Goal: Book appointment/travel/reservation

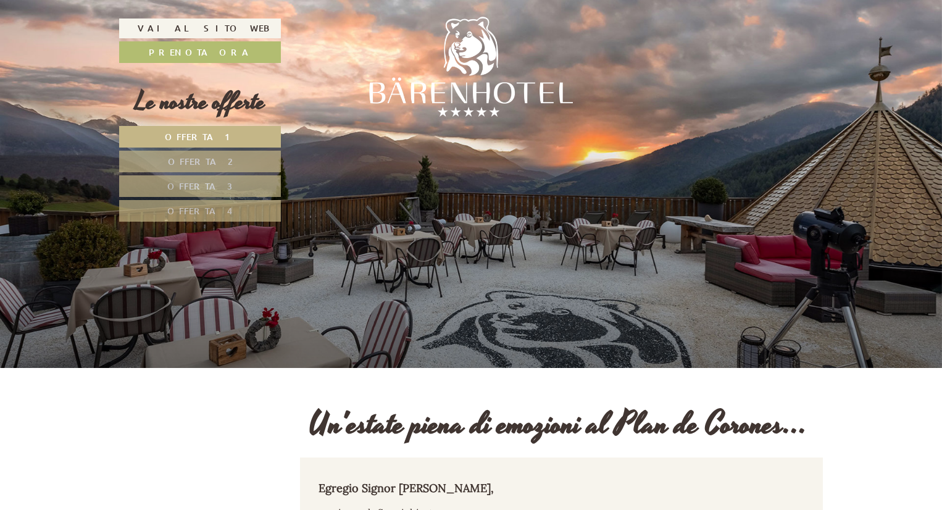
scroll to position [2388, 0]
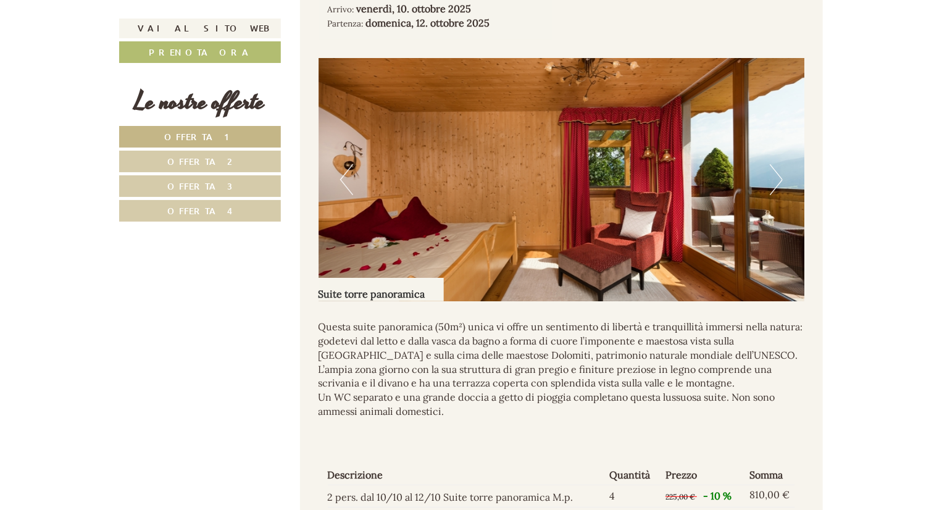
click at [782, 177] on button "Next" at bounding box center [776, 179] width 13 height 31
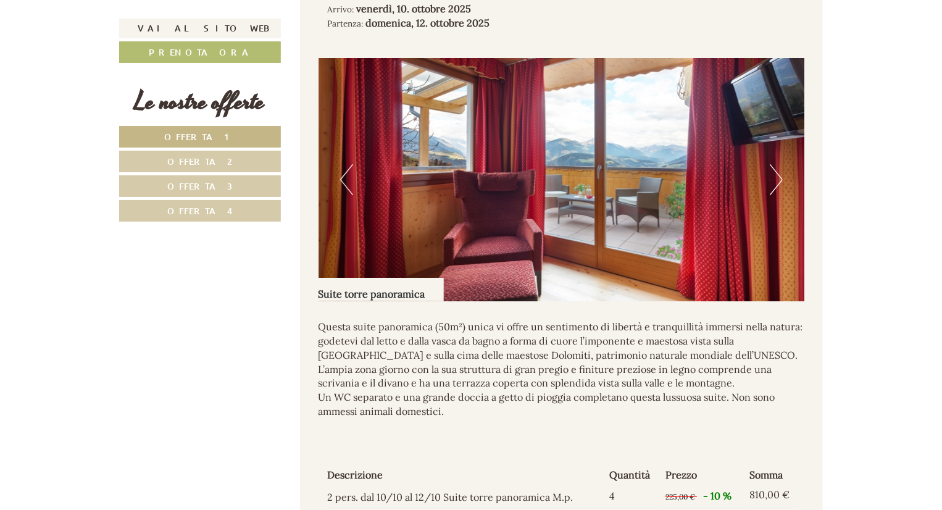
click at [782, 177] on button "Next" at bounding box center [776, 179] width 13 height 31
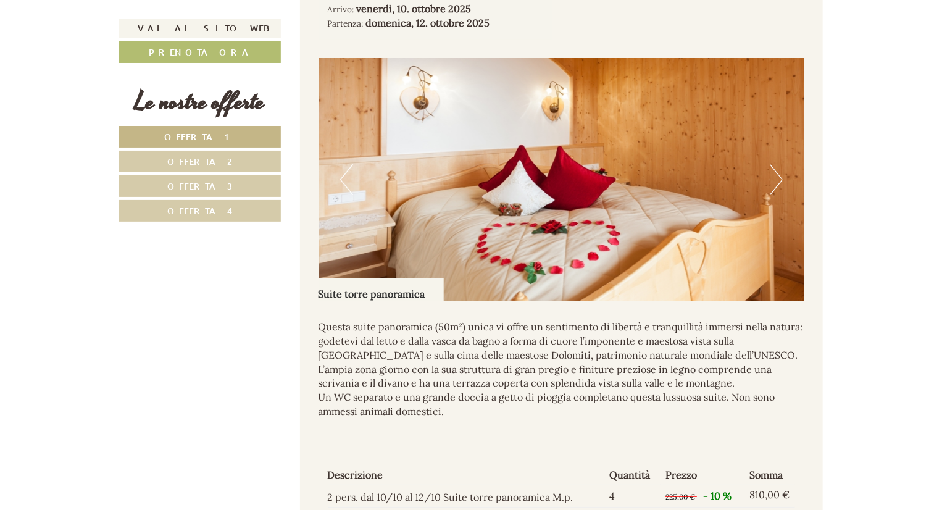
click at [782, 177] on button "Next" at bounding box center [776, 179] width 13 height 31
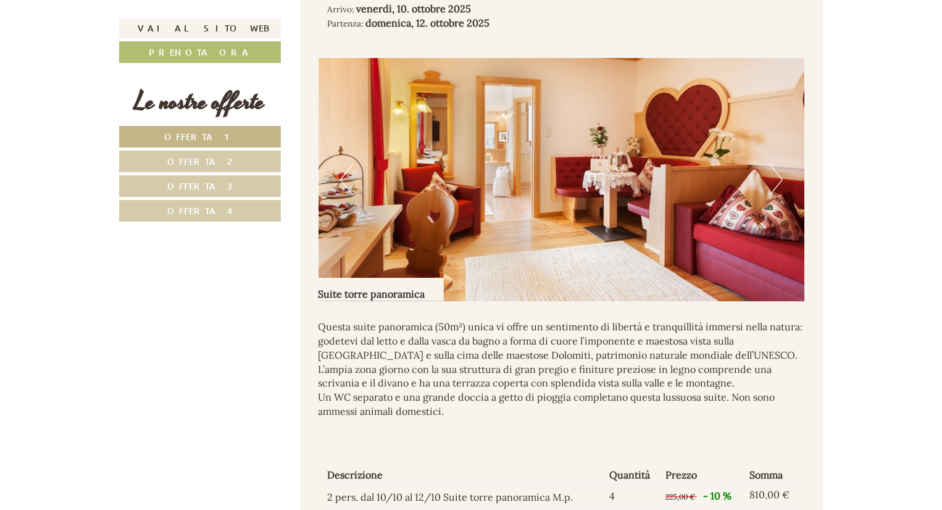
scroll to position [2385, 0]
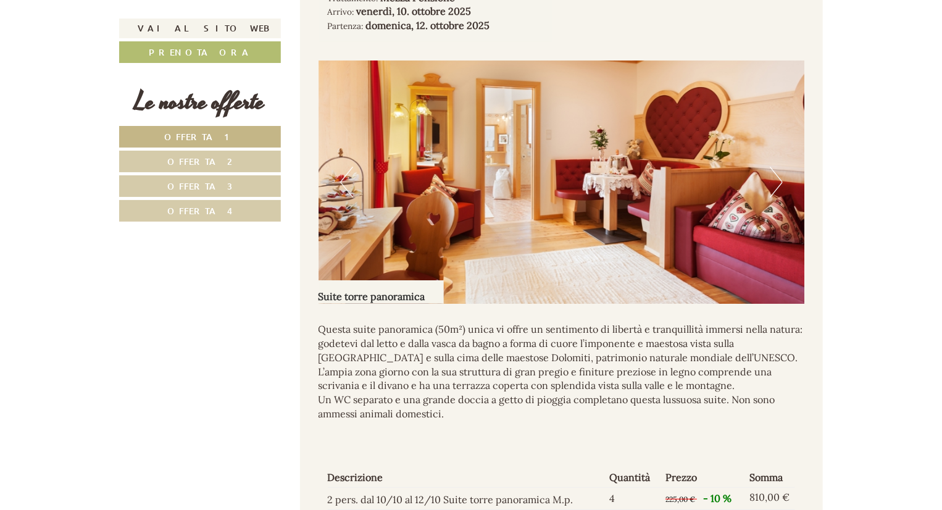
click at [782, 177] on button "Next" at bounding box center [776, 182] width 13 height 31
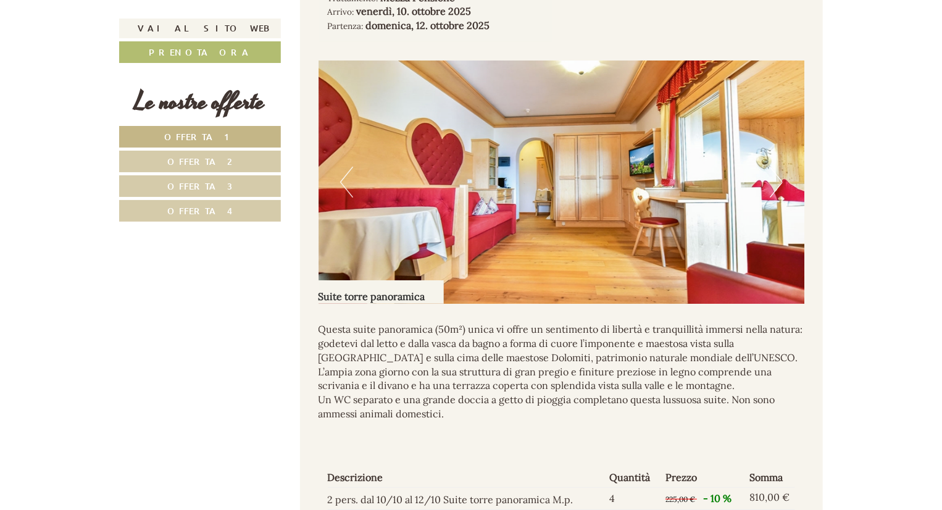
click at [782, 177] on button "Next" at bounding box center [776, 182] width 13 height 31
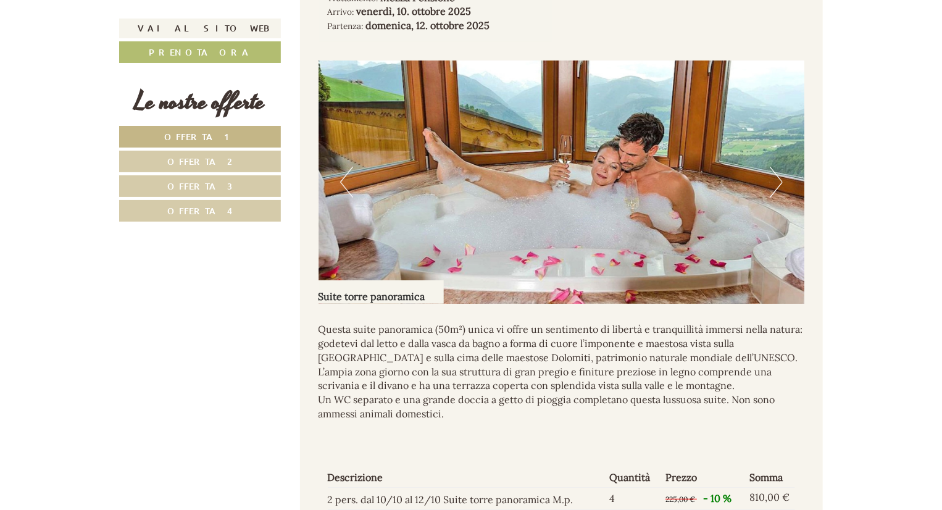
click at [782, 177] on button "Next" at bounding box center [776, 182] width 13 height 31
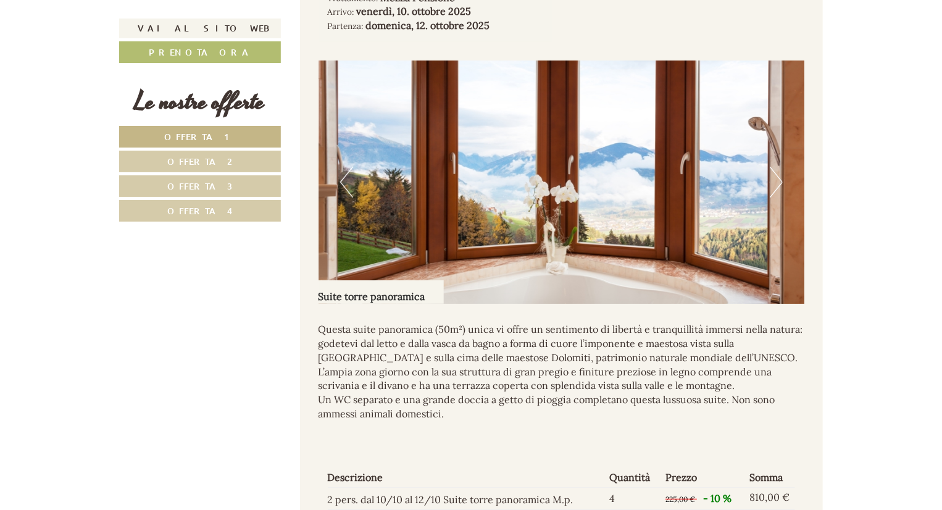
click at [343, 179] on button "Previous" at bounding box center [346, 182] width 13 height 31
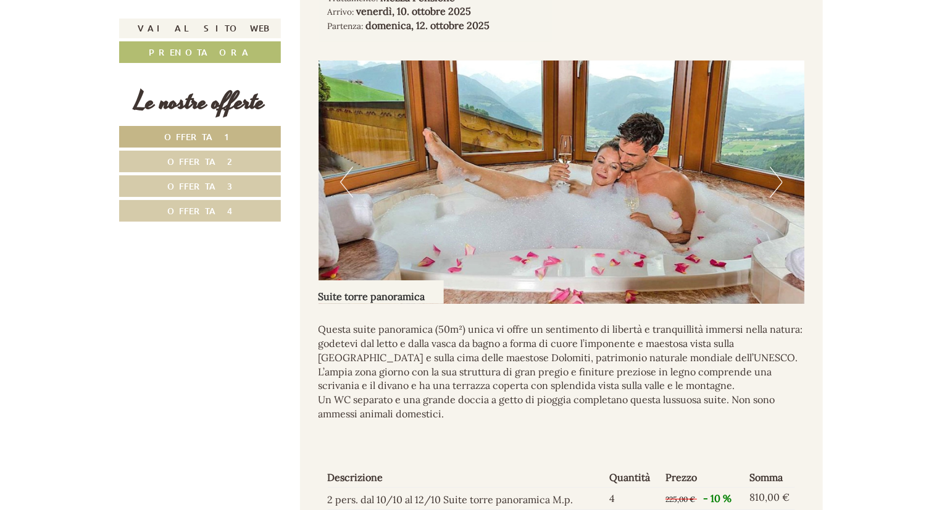
click at [776, 180] on button "Next" at bounding box center [776, 182] width 13 height 31
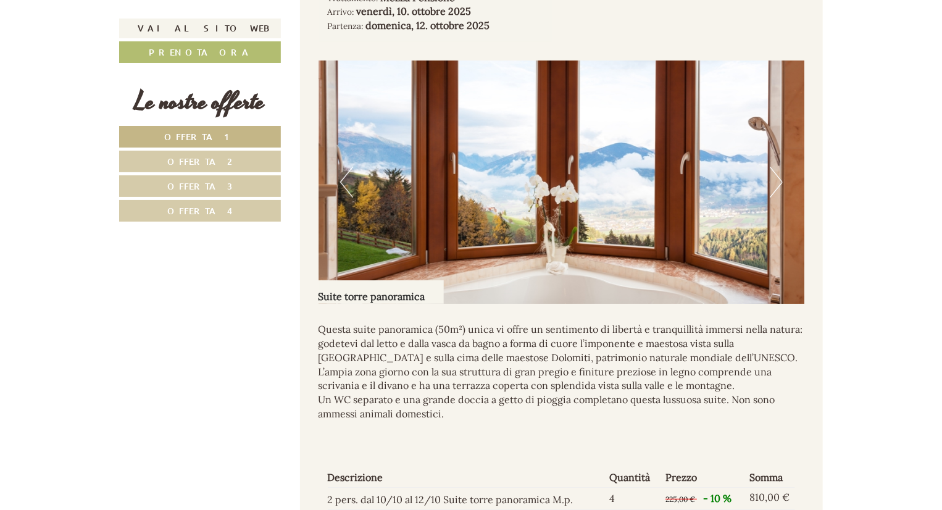
click at [776, 180] on button "Next" at bounding box center [776, 182] width 13 height 31
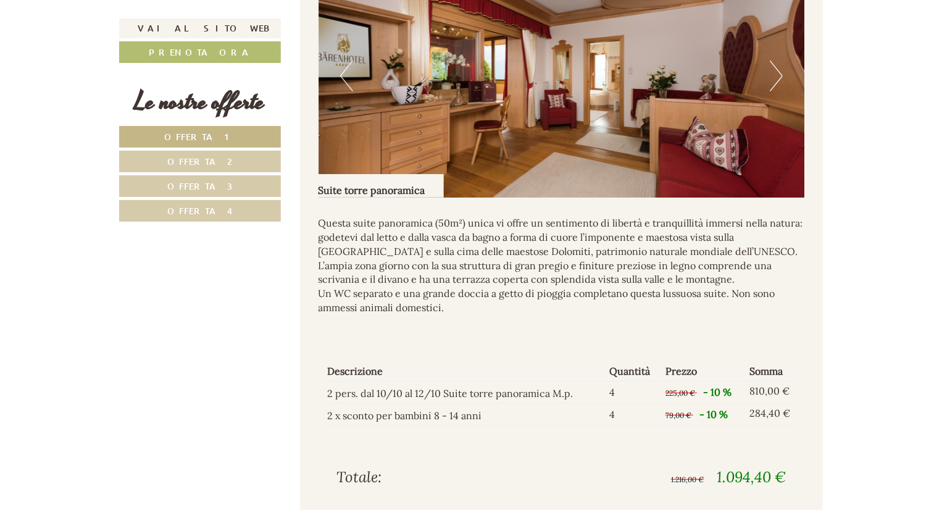
scroll to position [2324, 0]
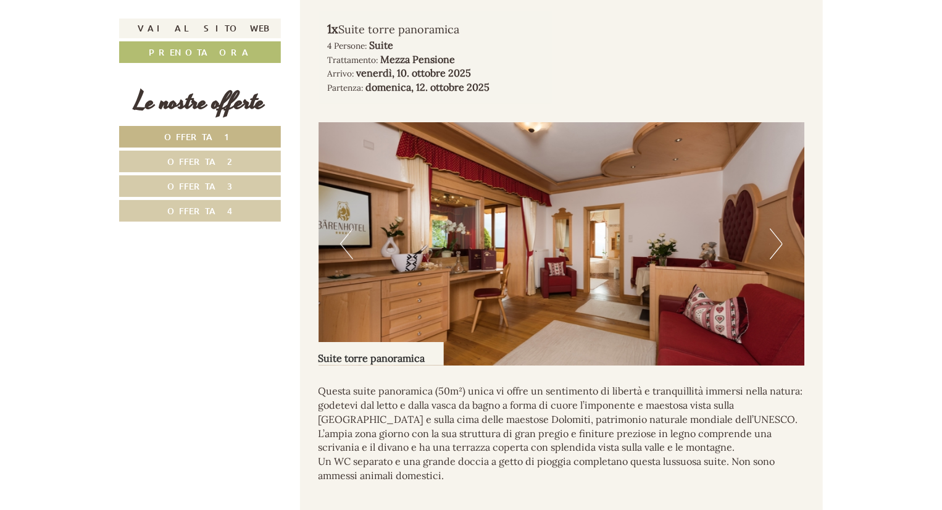
click at [780, 245] on button "Next" at bounding box center [776, 243] width 13 height 31
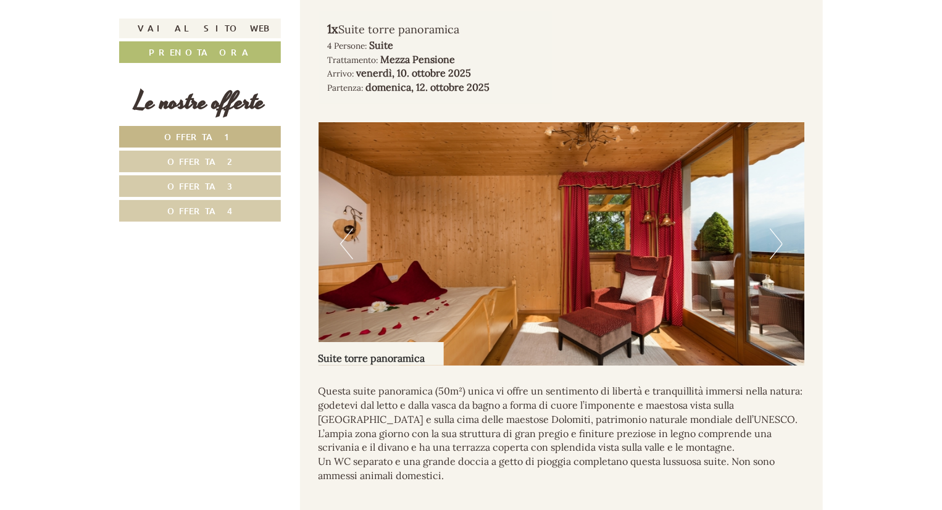
click at [774, 248] on button "Next" at bounding box center [776, 243] width 13 height 31
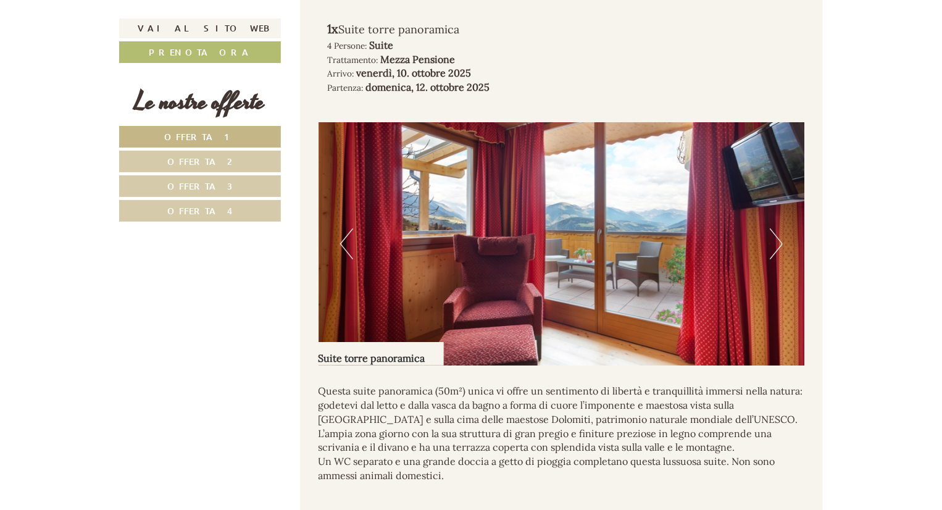
click at [774, 248] on button "Next" at bounding box center [776, 243] width 13 height 31
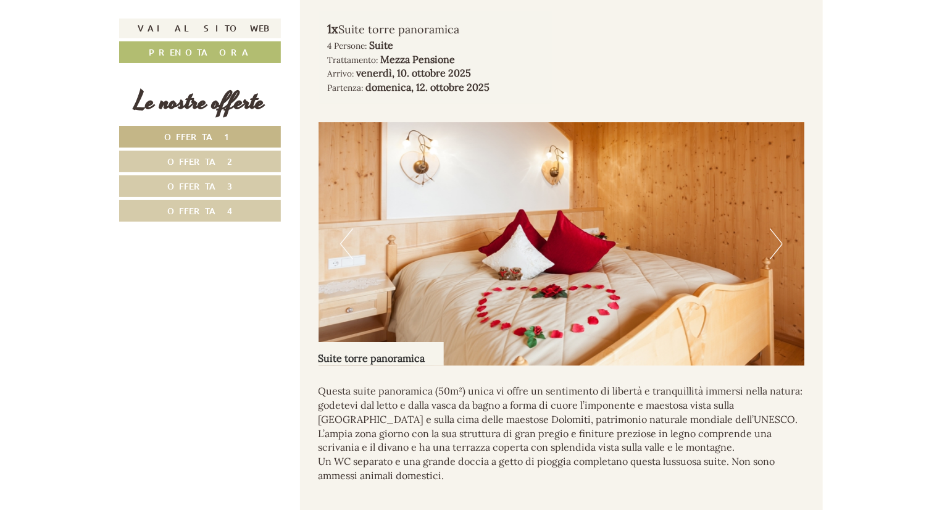
click at [774, 248] on button "Next" at bounding box center [776, 243] width 13 height 31
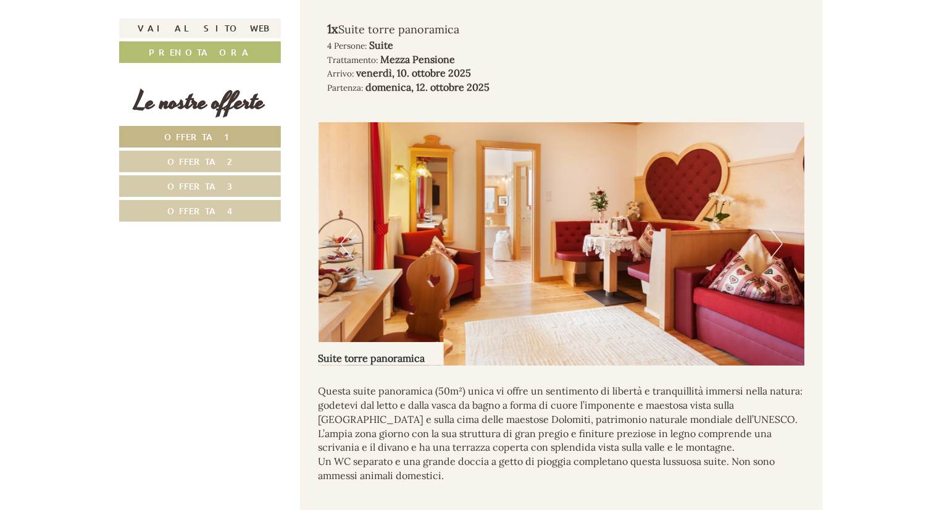
click at [774, 248] on button "Next" at bounding box center [776, 243] width 13 height 31
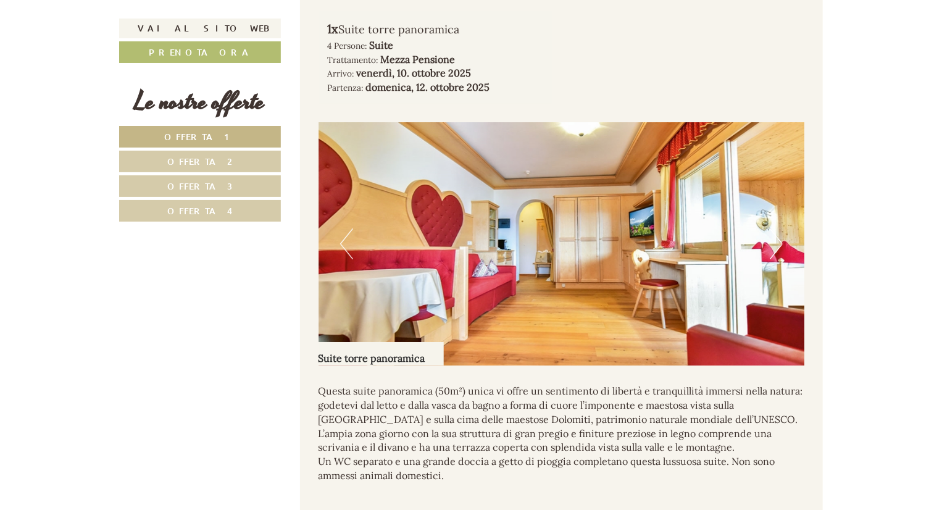
click at [774, 248] on button "Next" at bounding box center [776, 243] width 13 height 31
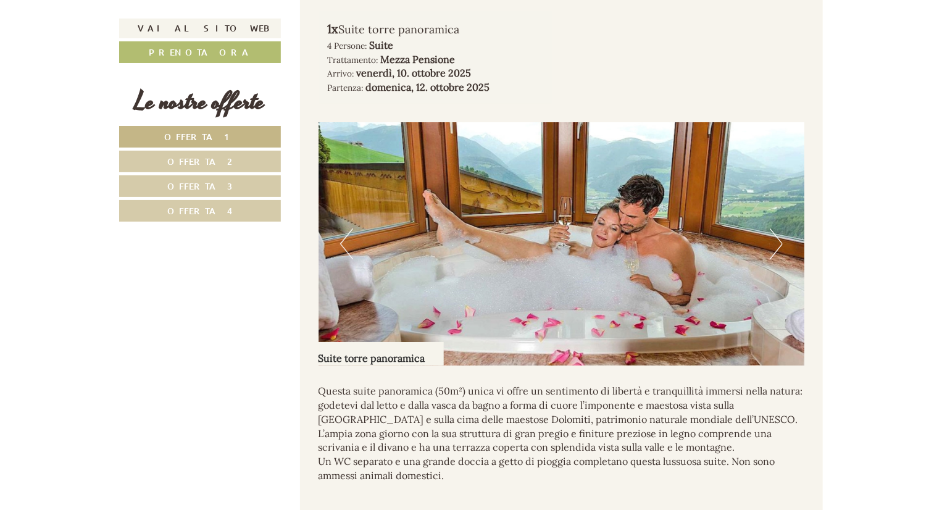
click at [779, 245] on button "Next" at bounding box center [776, 243] width 13 height 31
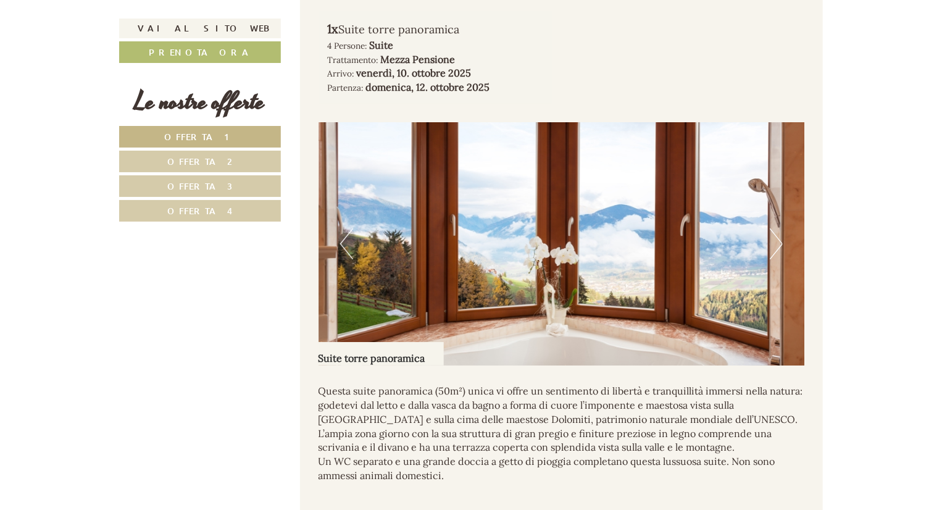
click at [770, 238] on button "Next" at bounding box center [776, 243] width 13 height 31
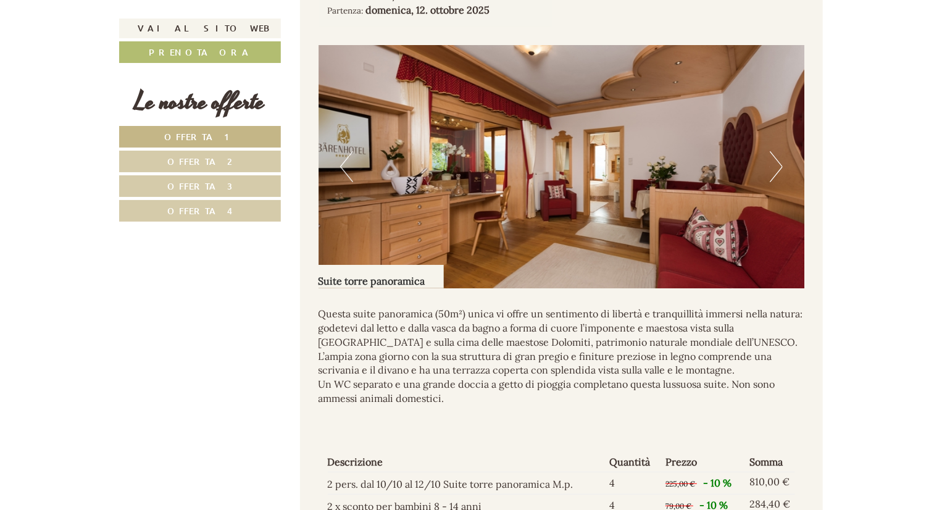
scroll to position [2385, 0]
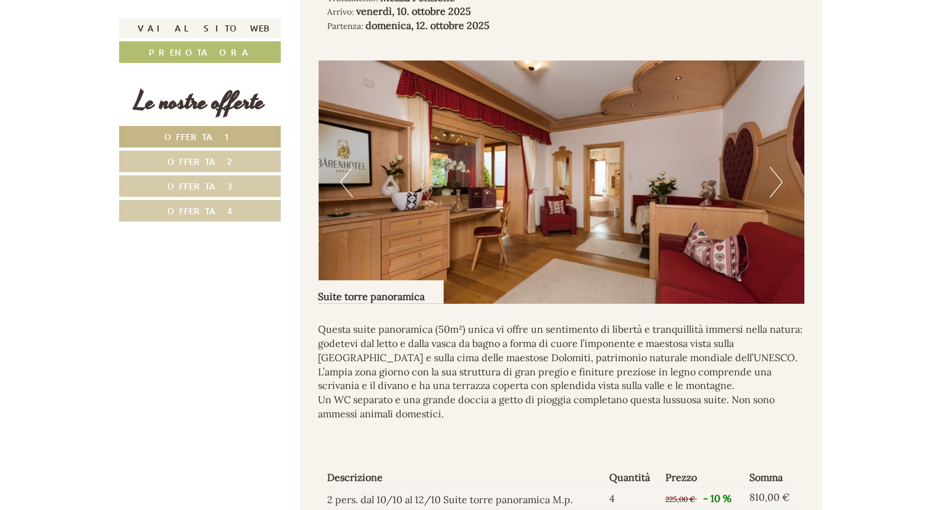
click at [226, 163] on link "Offerta 2" at bounding box center [200, 162] width 162 height 22
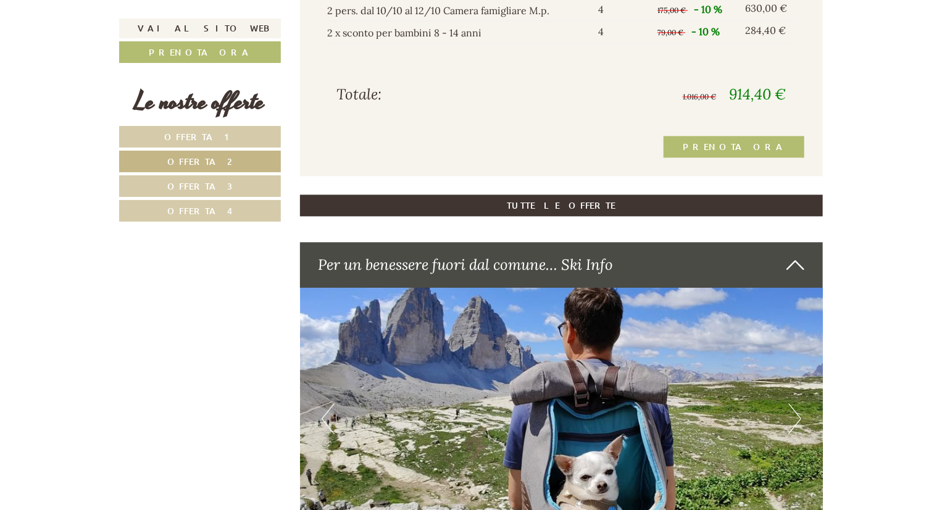
scroll to position [1289, 0]
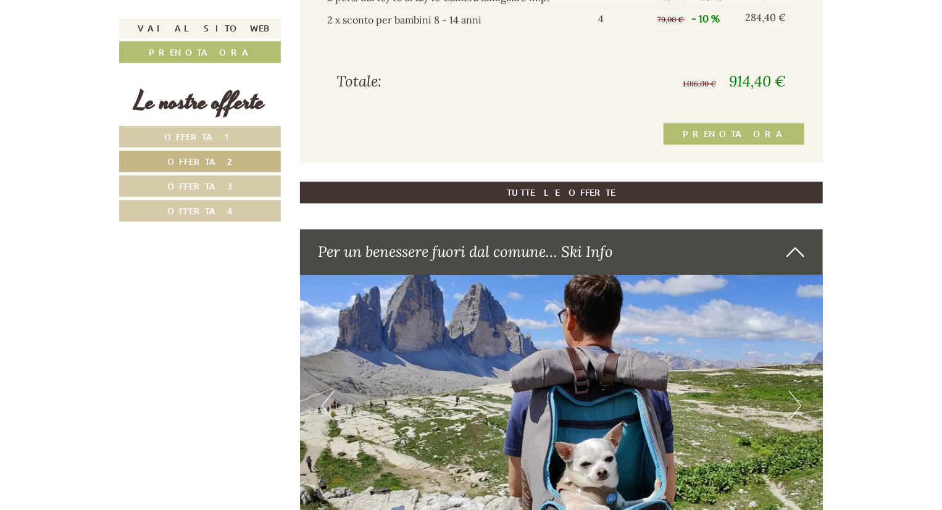
click at [249, 217] on link "Offerta 4" at bounding box center [200, 211] width 162 height 22
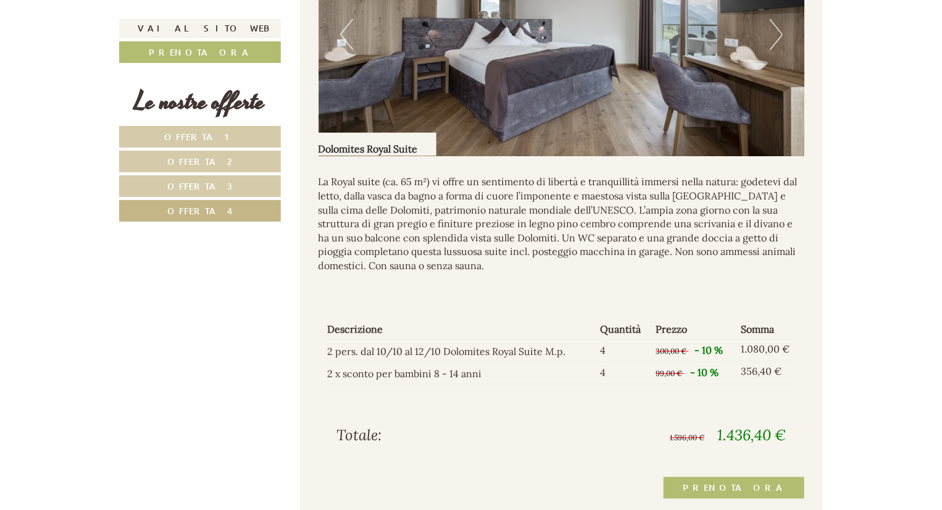
scroll to position [857, 0]
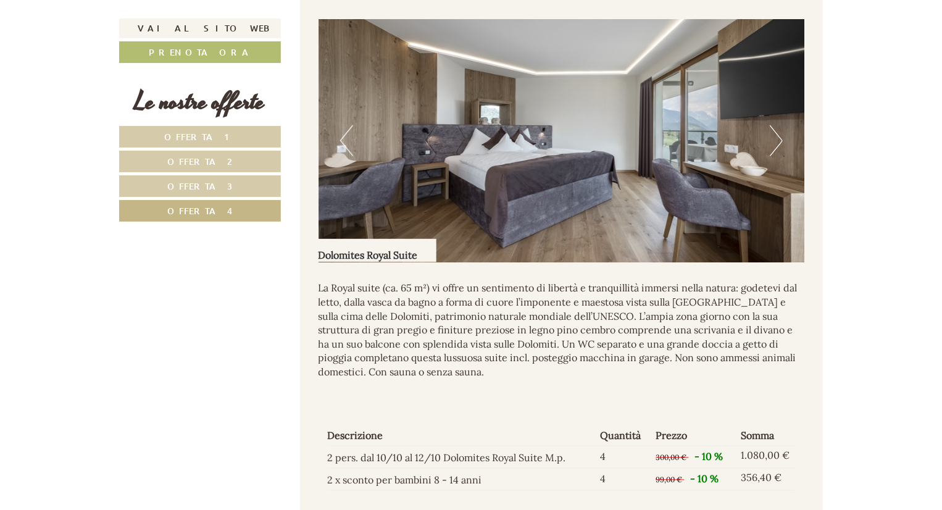
click at [782, 138] on button "Next" at bounding box center [776, 140] width 13 height 31
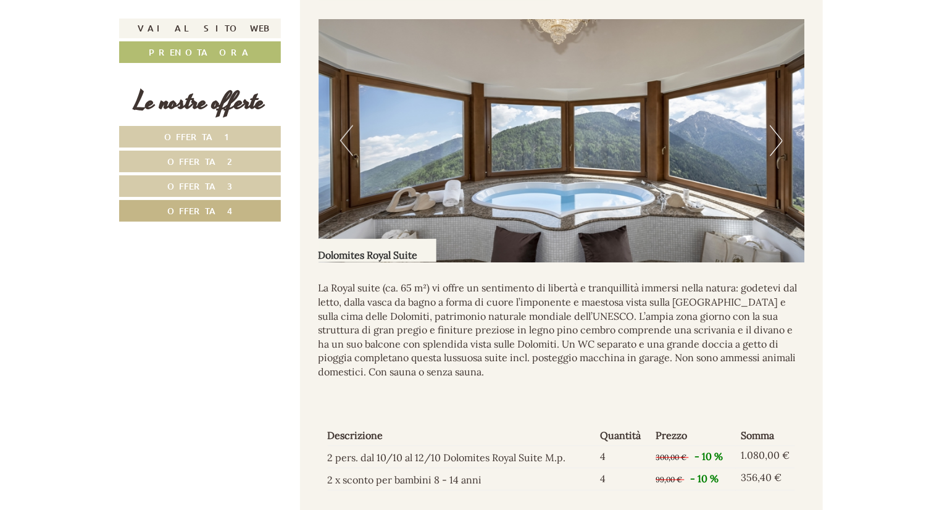
click at [782, 138] on button "Next" at bounding box center [776, 140] width 13 height 31
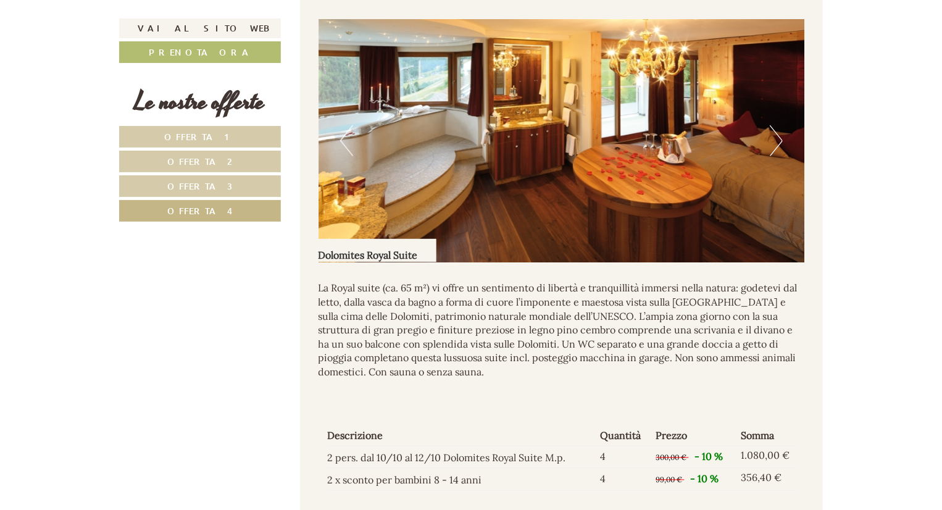
click at [782, 138] on button "Next" at bounding box center [776, 140] width 13 height 31
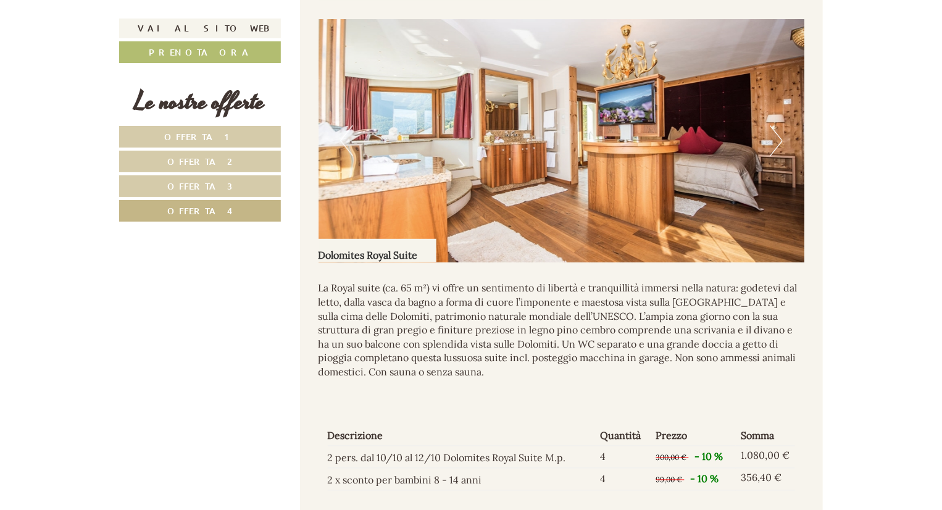
click at [782, 138] on button "Next" at bounding box center [776, 140] width 13 height 31
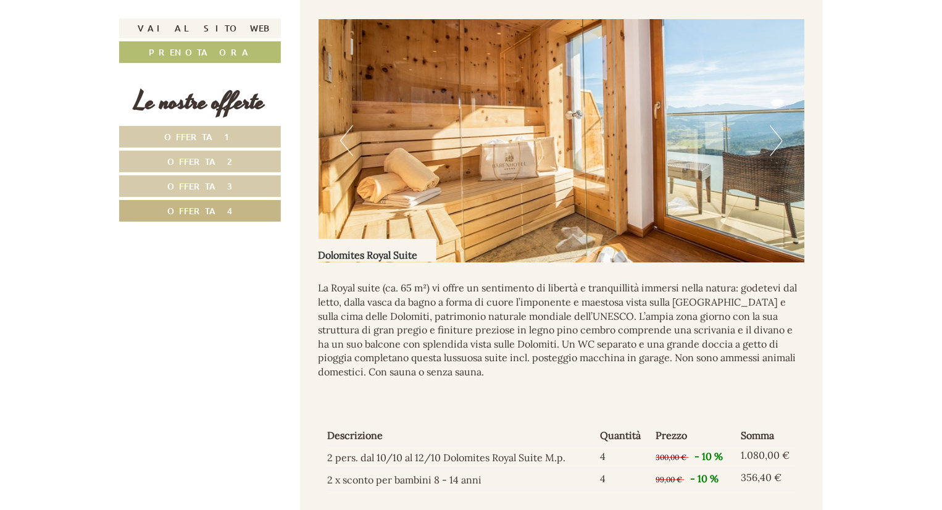
click at [782, 139] on button "Next" at bounding box center [776, 140] width 13 height 31
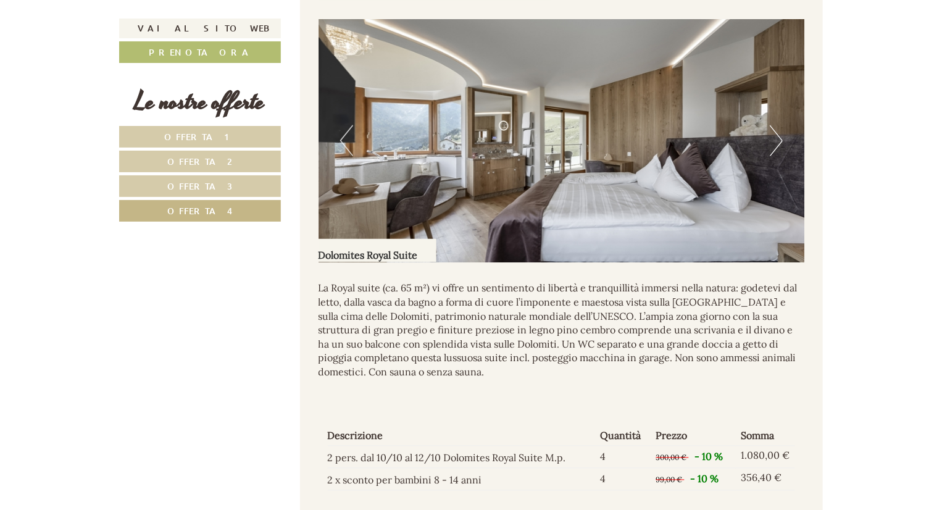
click at [782, 139] on button "Next" at bounding box center [776, 140] width 13 height 31
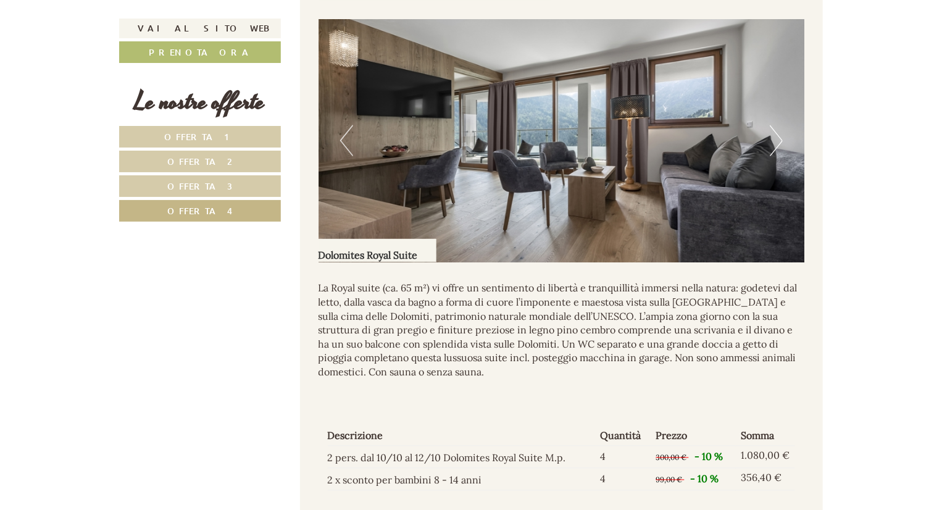
click at [782, 139] on button "Next" at bounding box center [776, 140] width 13 height 31
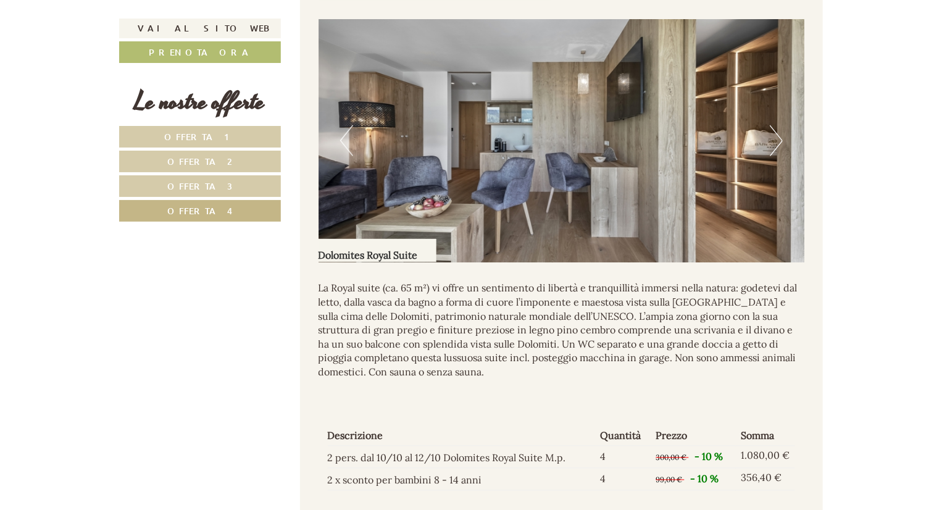
click at [782, 139] on button "Next" at bounding box center [776, 140] width 13 height 31
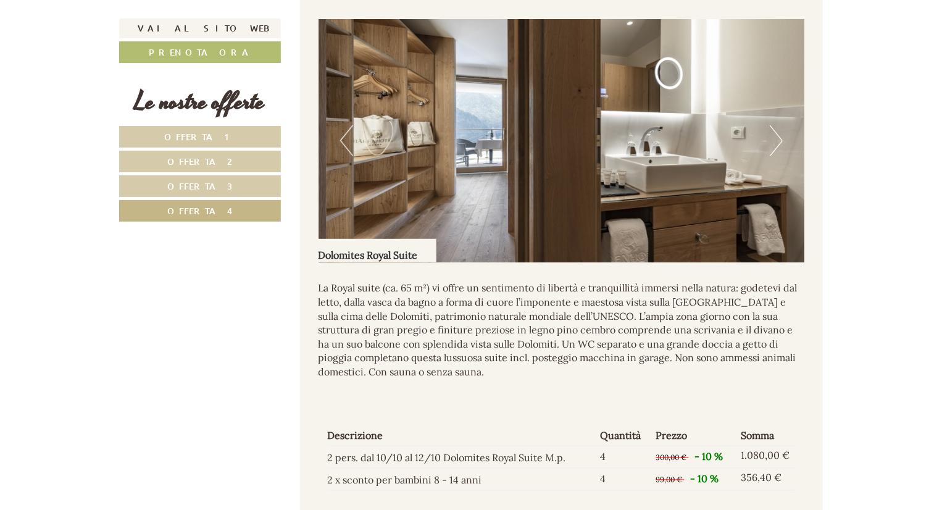
click at [781, 140] on button "Next" at bounding box center [776, 140] width 13 height 31
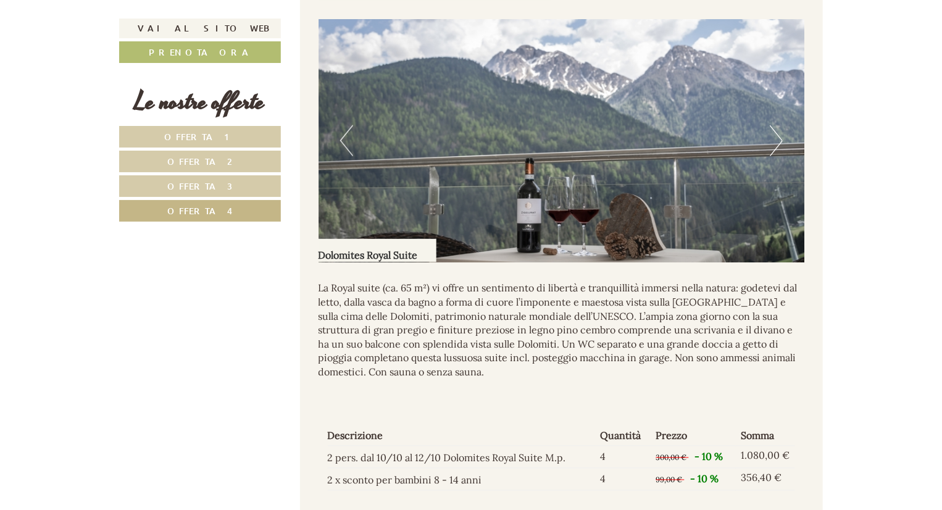
click at [781, 140] on button "Next" at bounding box center [776, 140] width 13 height 31
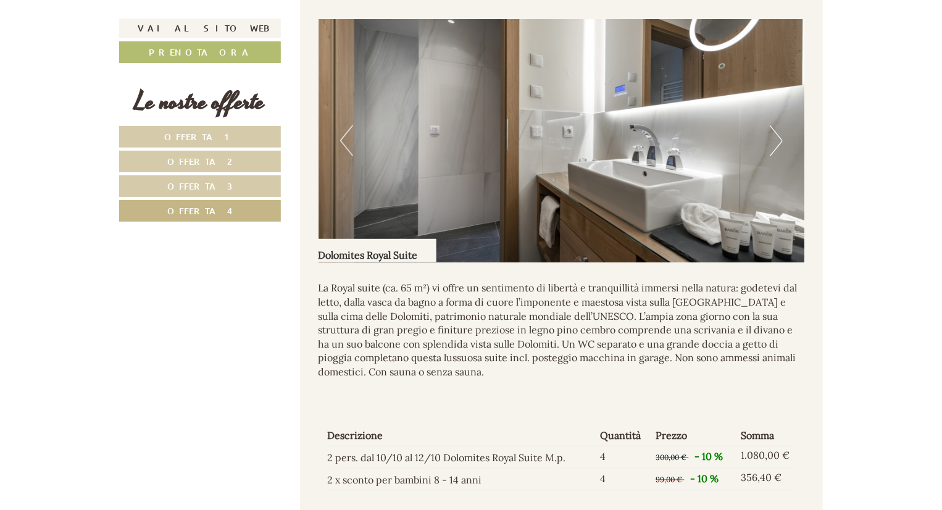
click at [781, 140] on button "Next" at bounding box center [776, 140] width 13 height 31
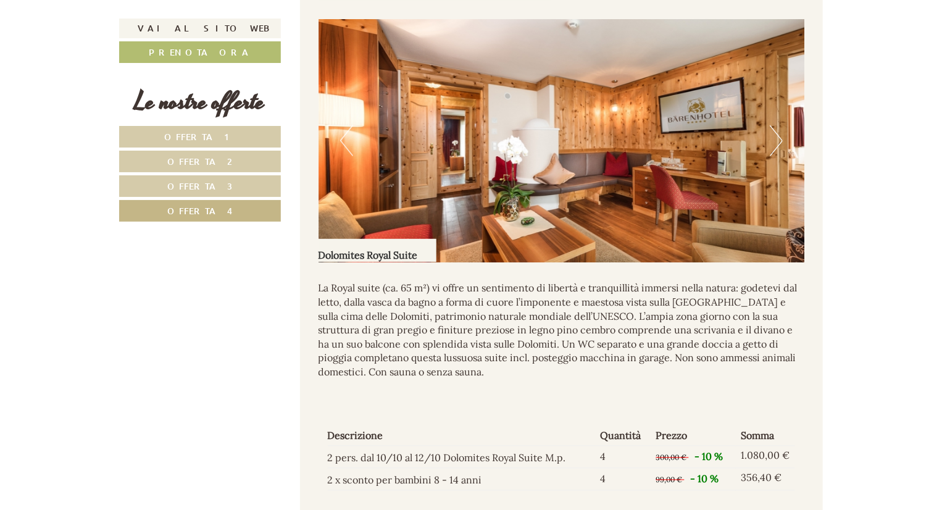
click at [781, 140] on button "Next" at bounding box center [776, 140] width 13 height 31
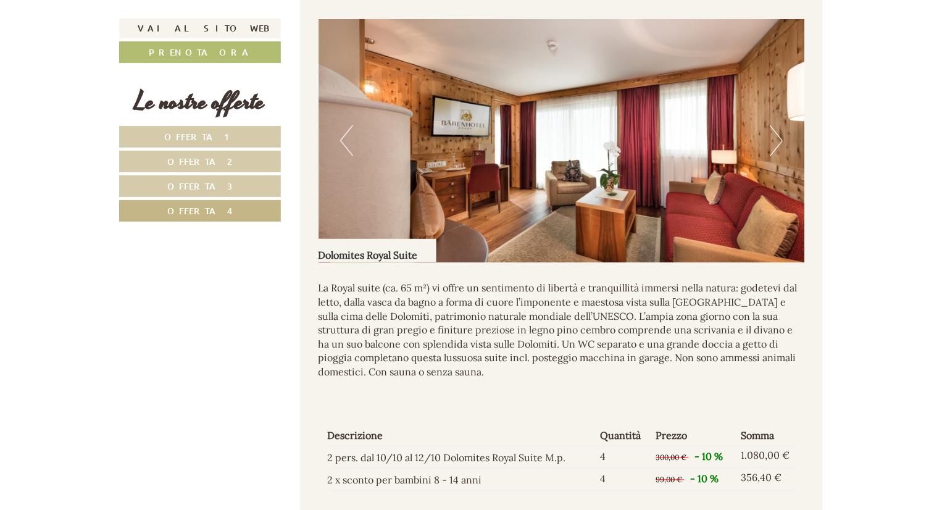
click at [781, 140] on button "Next" at bounding box center [776, 140] width 13 height 31
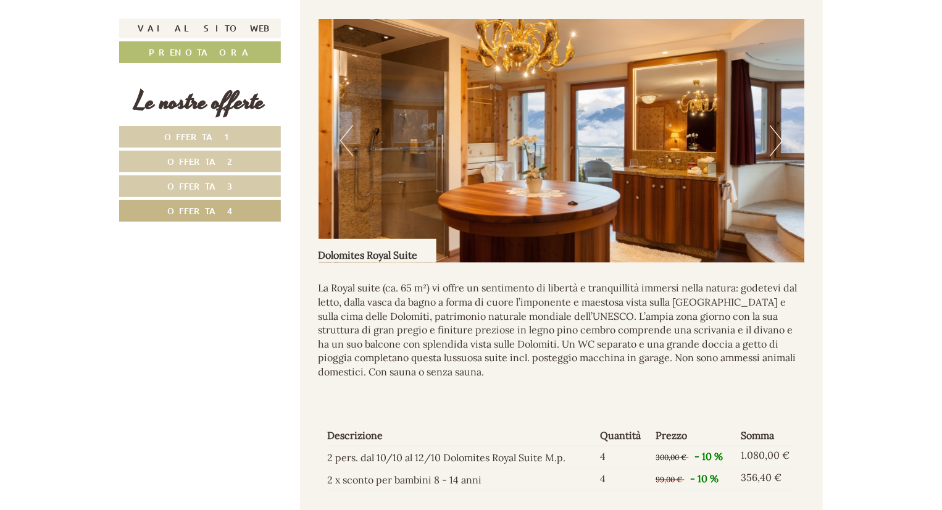
click at [781, 140] on button "Next" at bounding box center [776, 140] width 13 height 31
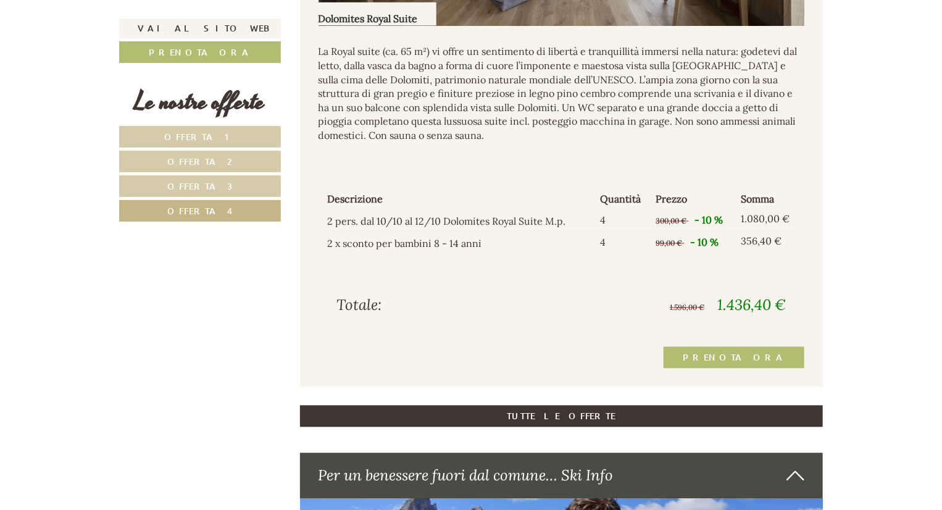
scroll to position [1104, 0]
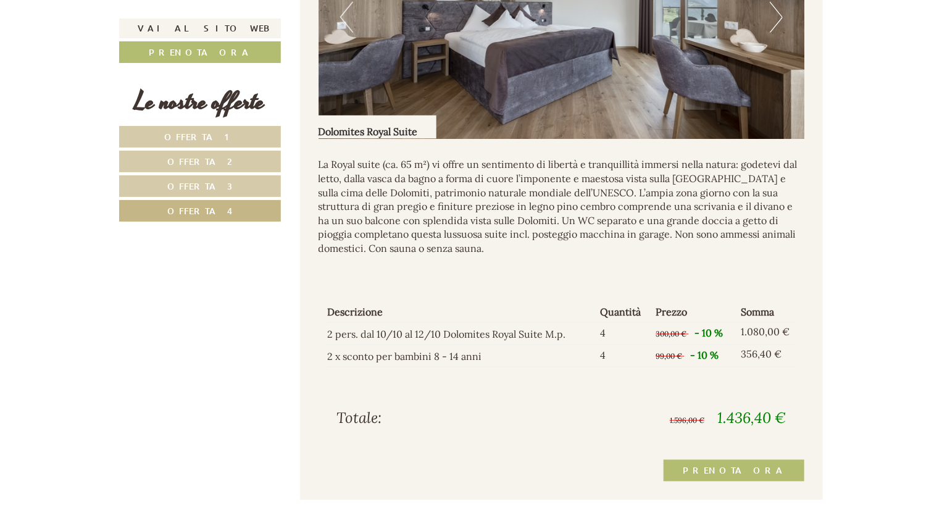
click at [220, 214] on span "Offerta 4" at bounding box center [199, 211] width 65 height 12
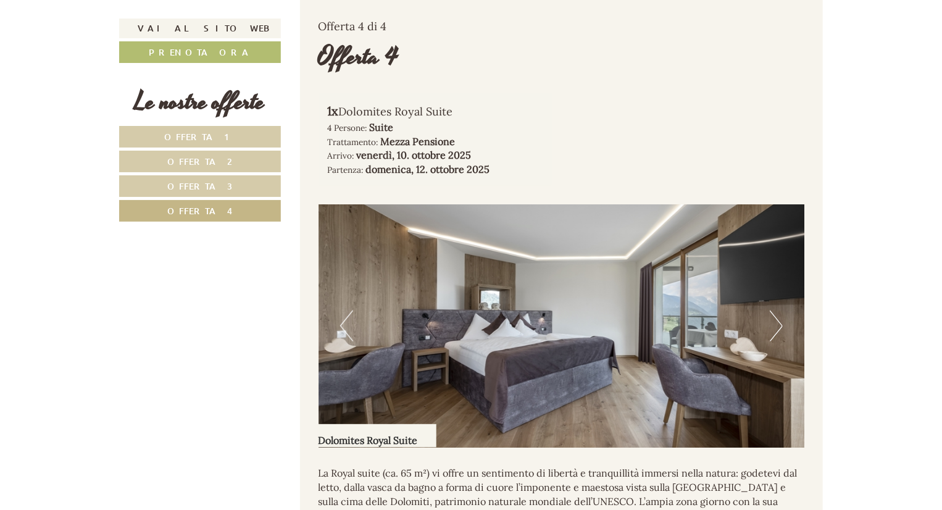
click at [225, 186] on link "Offerta 3" at bounding box center [200, 186] width 162 height 22
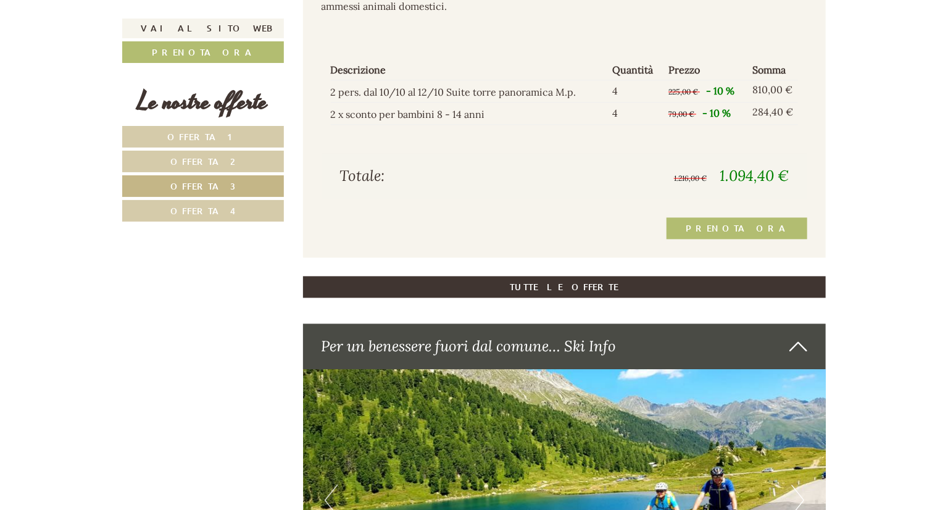
scroll to position [1228, 0]
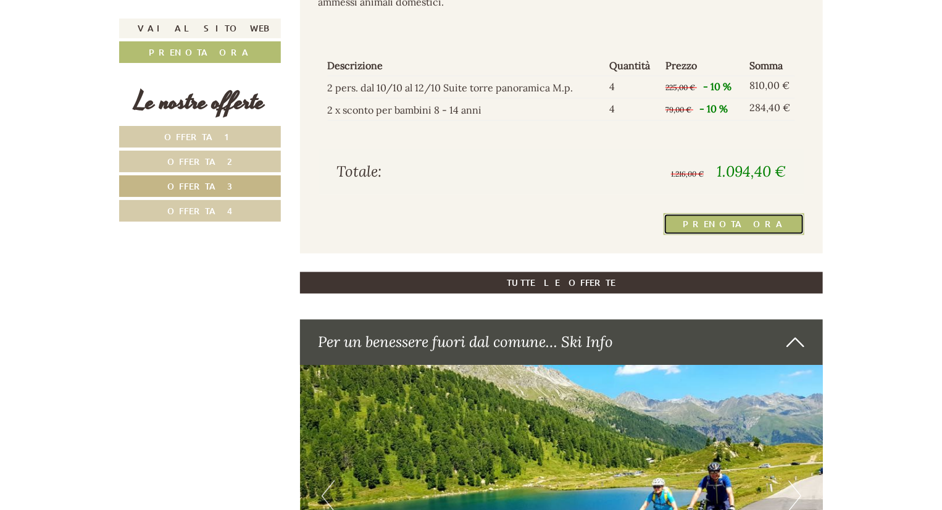
click at [776, 220] on link "Prenota ora" at bounding box center [734, 224] width 141 height 22
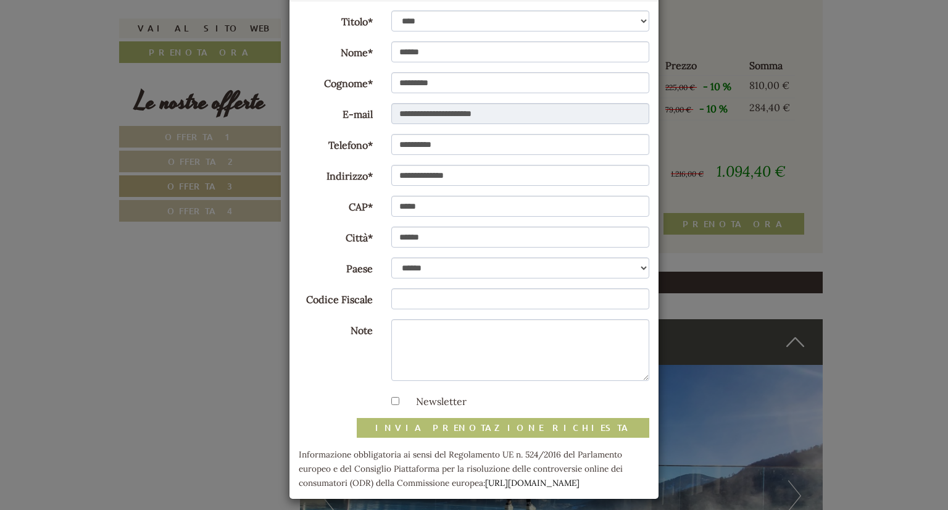
scroll to position [79, 0]
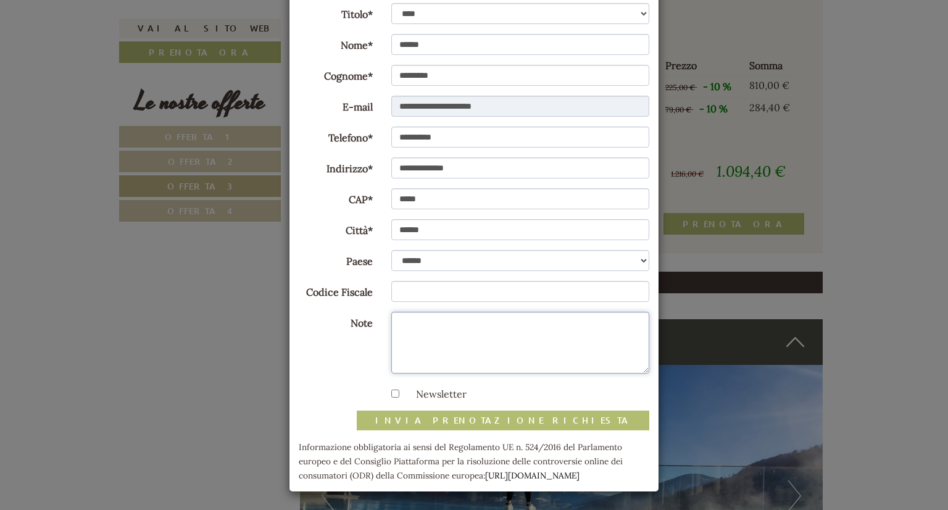
click at [464, 333] on textarea "Note" at bounding box center [521, 343] width 259 height 62
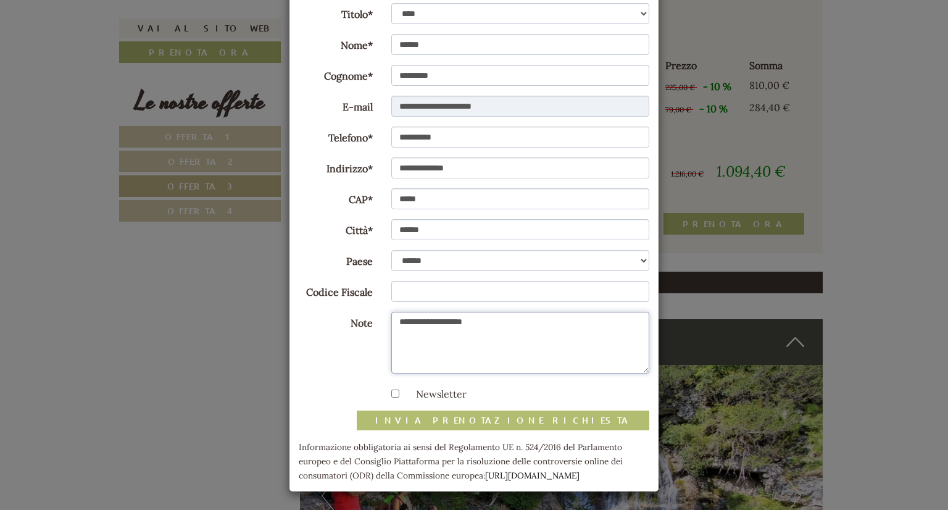
type textarea "**********"
click at [533, 416] on button "invia prenotazione richiesta" at bounding box center [503, 421] width 293 height 20
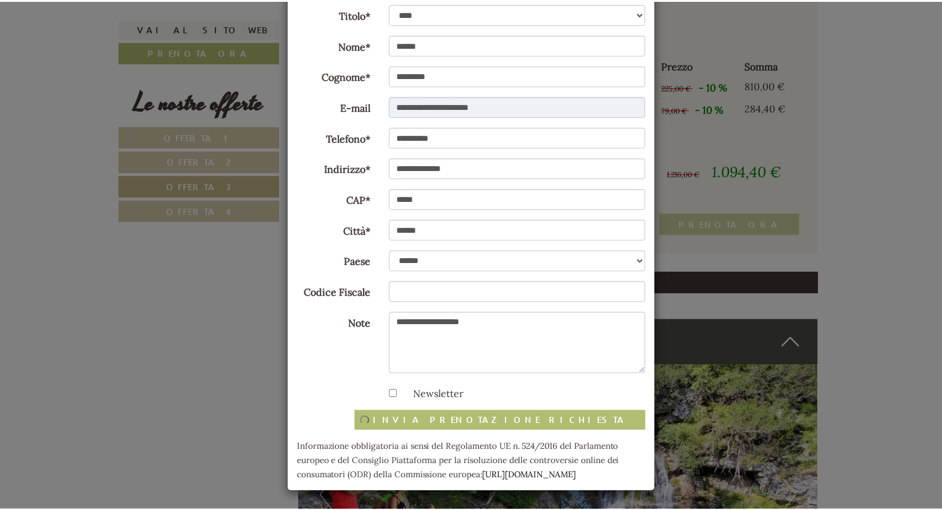
scroll to position [0, 0]
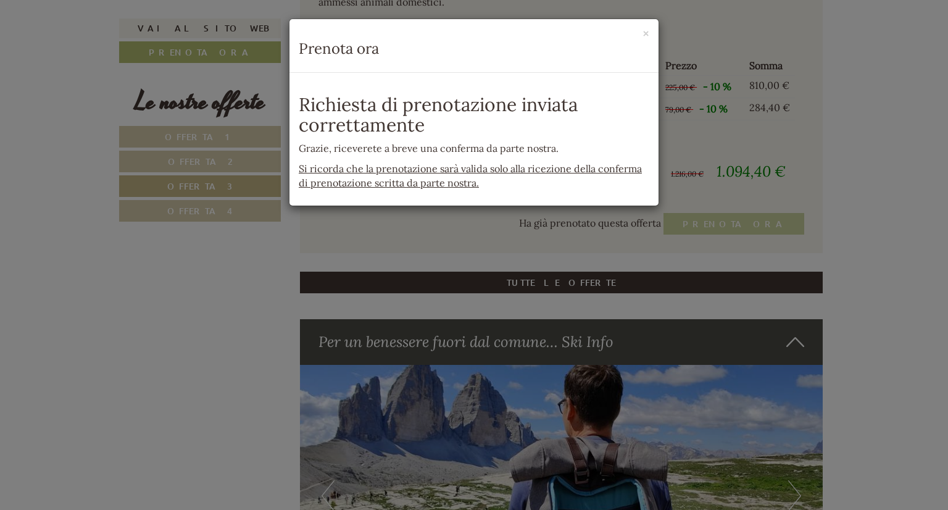
click at [217, 263] on div "**********" at bounding box center [474, 255] width 948 height 510
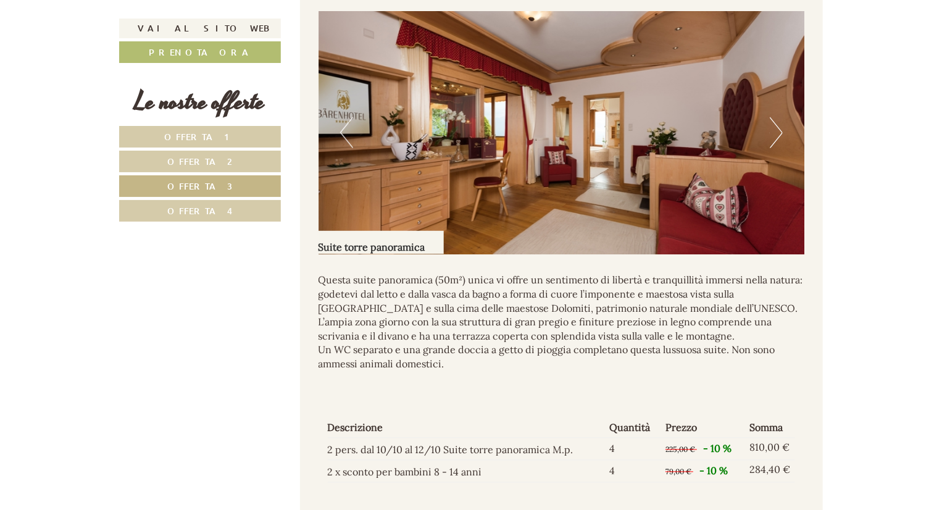
scroll to position [857, 0]
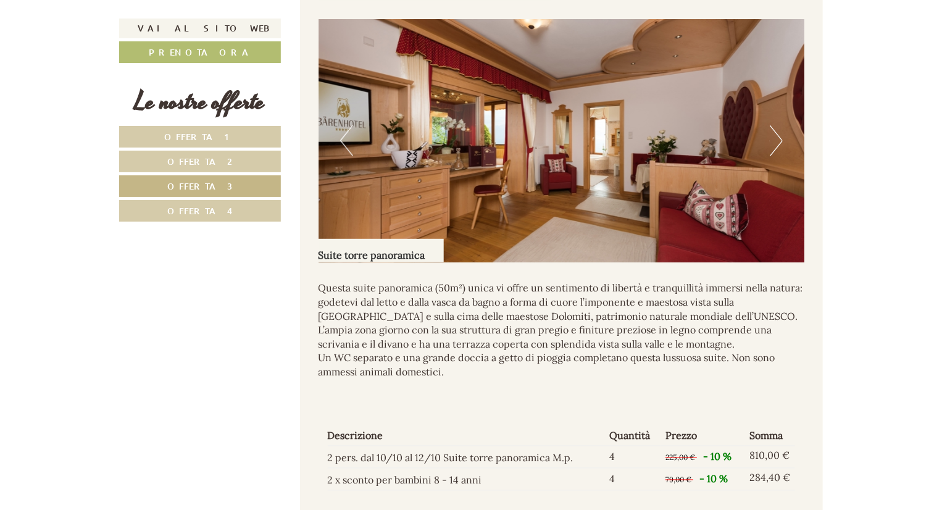
click at [778, 144] on button "Next" at bounding box center [776, 140] width 13 height 31
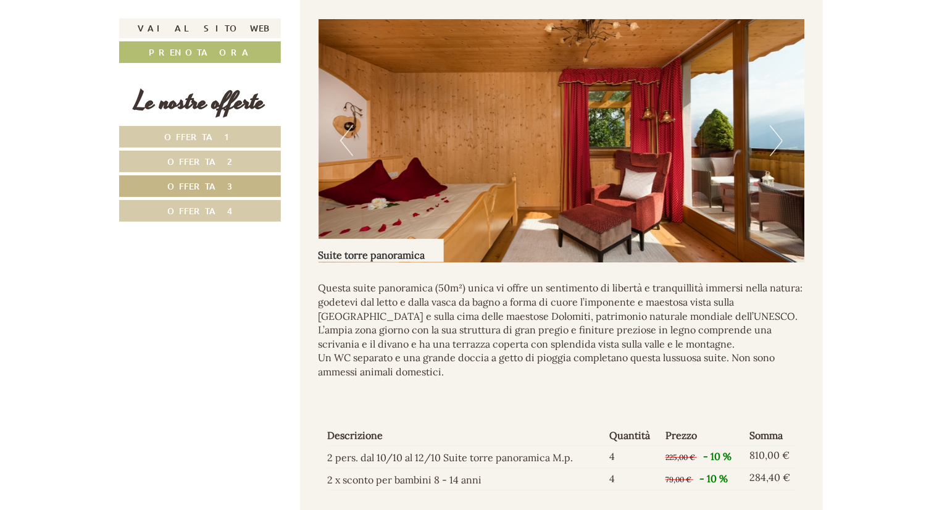
click at [778, 144] on button "Next" at bounding box center [776, 140] width 13 height 31
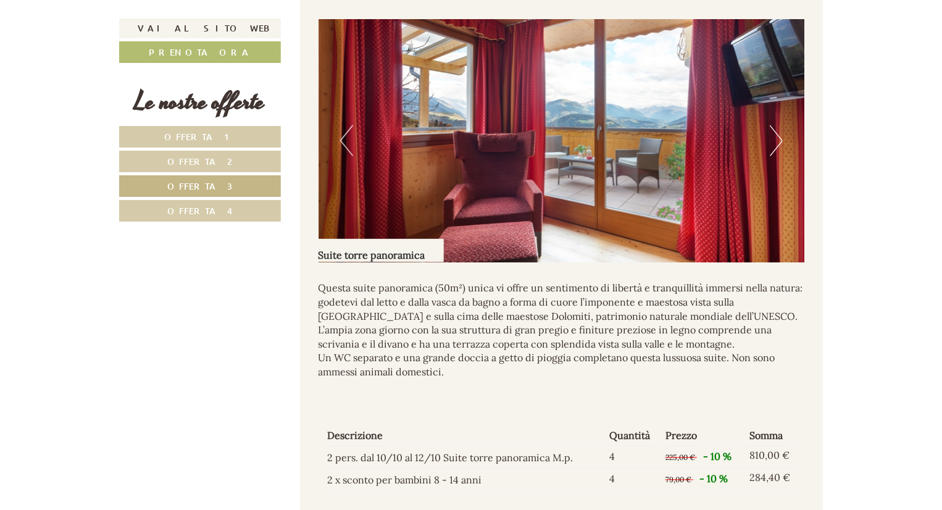
click at [778, 144] on button "Next" at bounding box center [776, 140] width 13 height 31
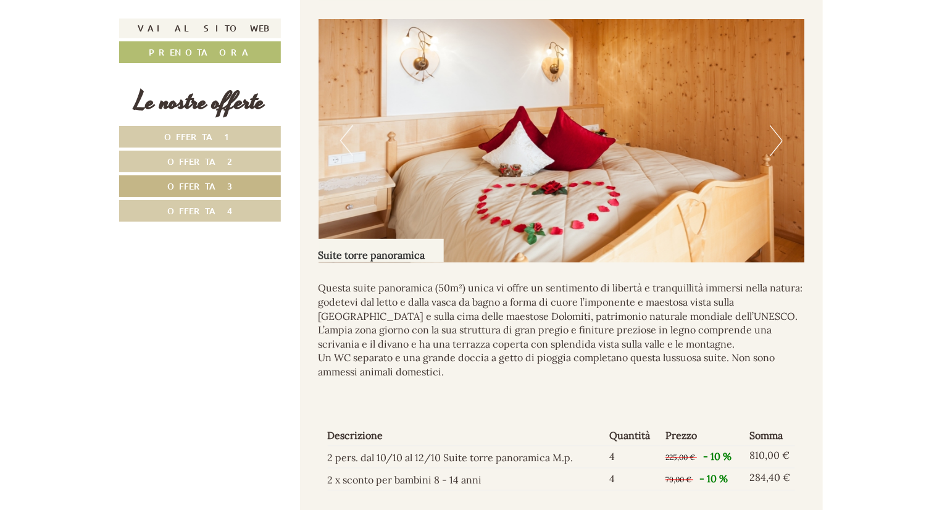
click at [778, 144] on button "Next" at bounding box center [776, 140] width 13 height 31
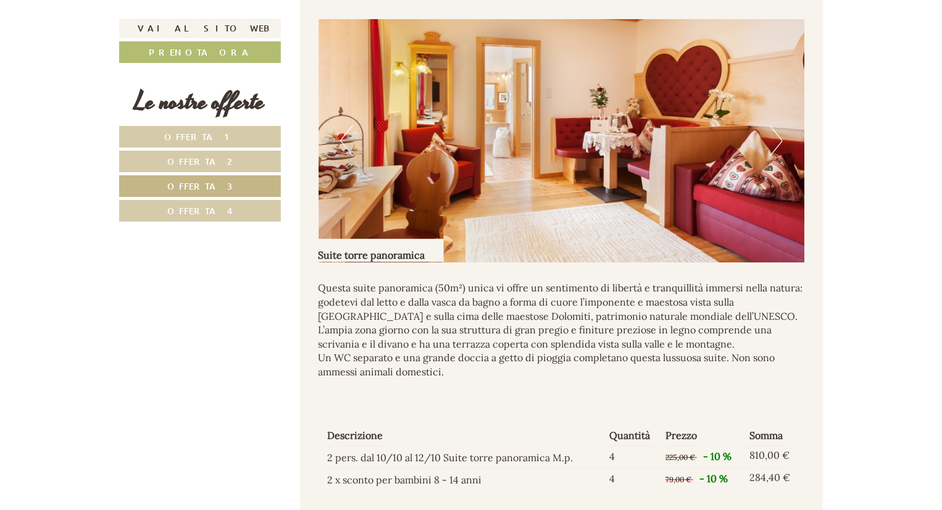
click at [778, 144] on button "Next" at bounding box center [776, 140] width 13 height 31
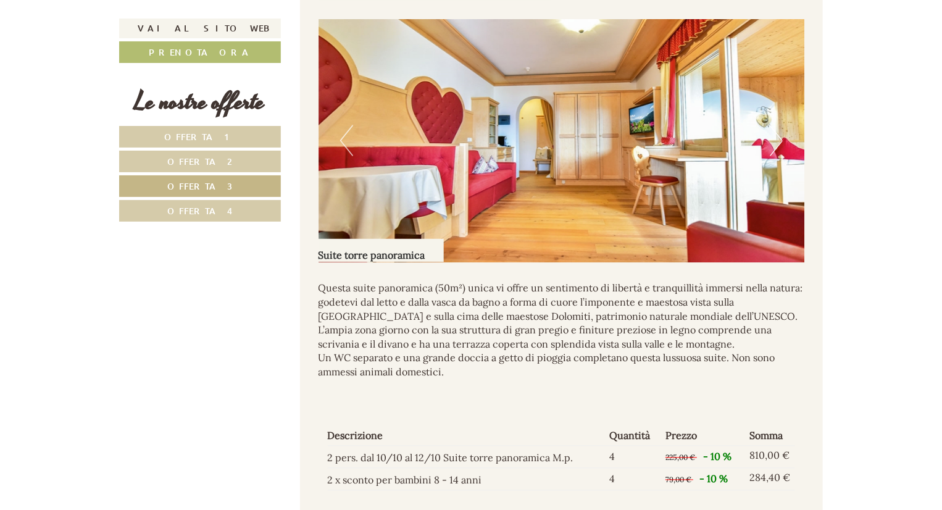
click at [777, 144] on button "Next" at bounding box center [776, 140] width 13 height 31
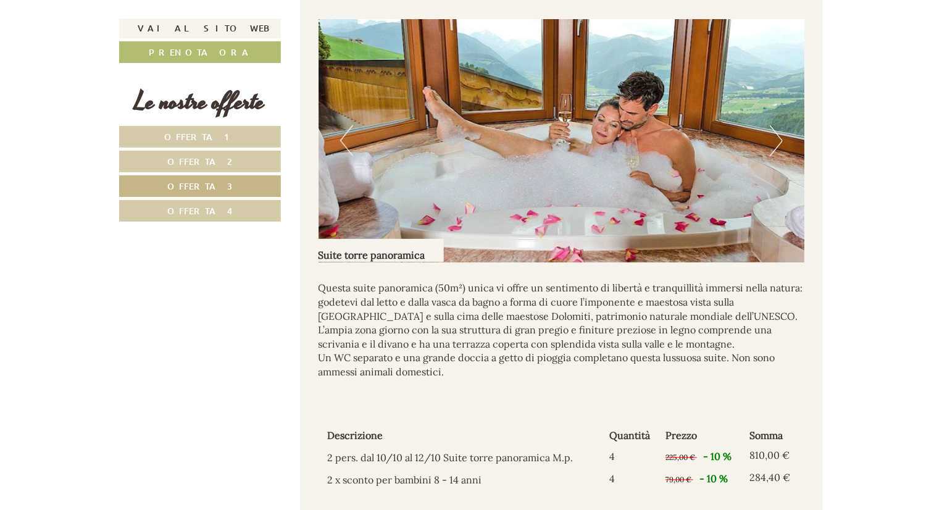
click at [777, 144] on button "Next" at bounding box center [776, 140] width 13 height 31
